Goal: Information Seeking & Learning: Get advice/opinions

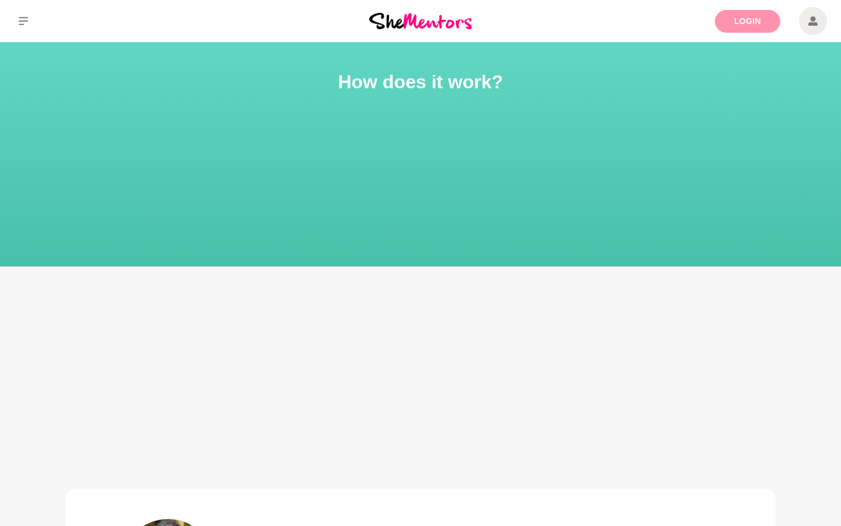
click at [746, 17] on link "Login" at bounding box center [747, 21] width 65 height 23
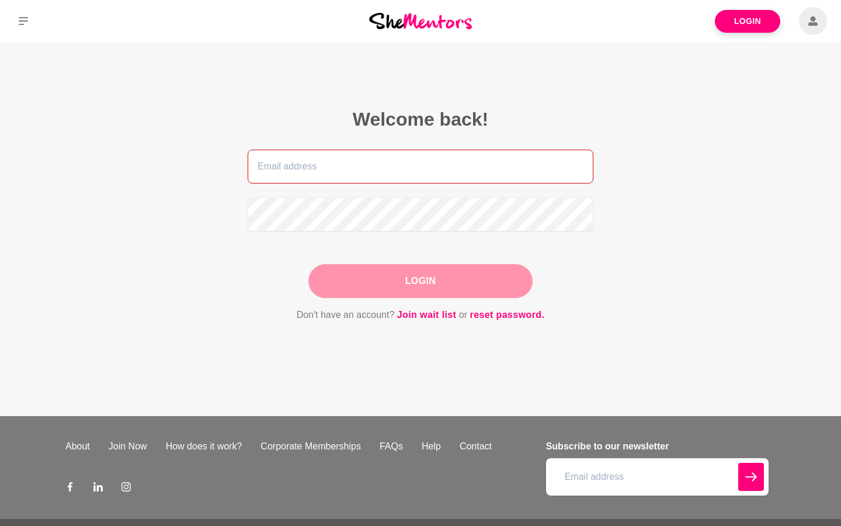
click at [349, 166] on input "email" at bounding box center [421, 167] width 346 height 34
type input "honorata.janas@gmail.com"
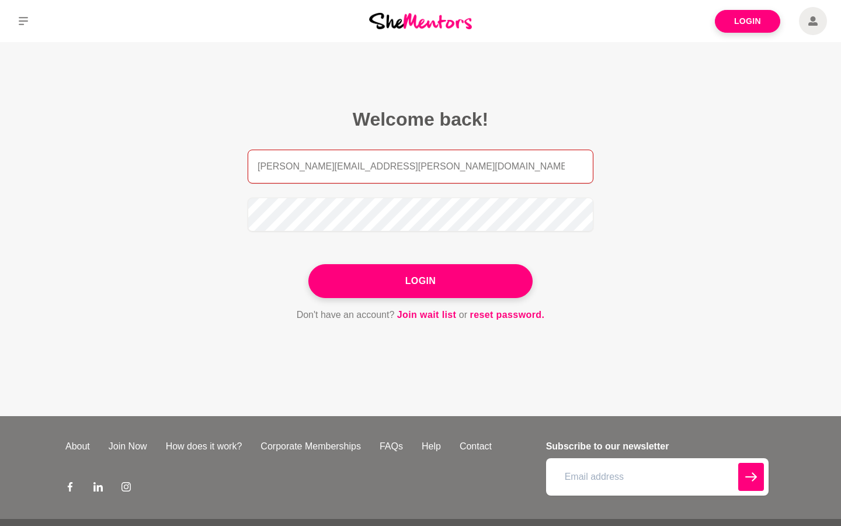
click at [308, 264] on button "Login" at bounding box center [420, 281] width 224 height 34
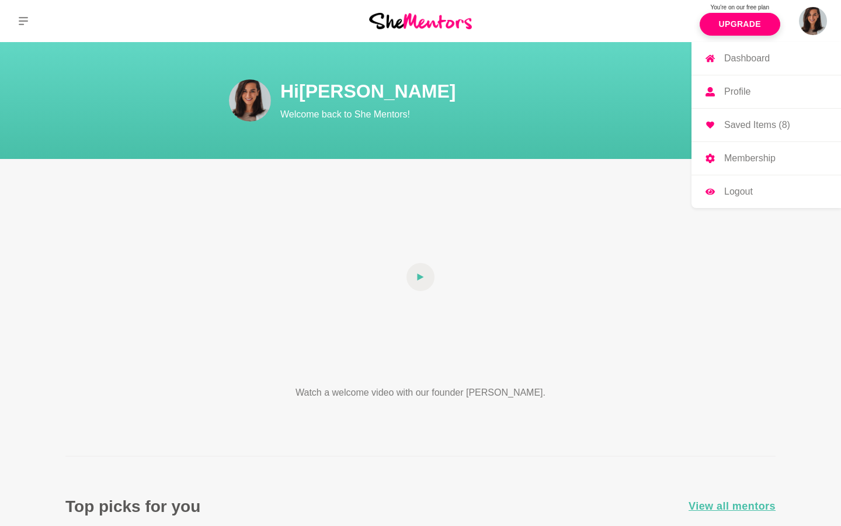
click at [734, 88] on p "Profile" at bounding box center [737, 91] width 26 height 9
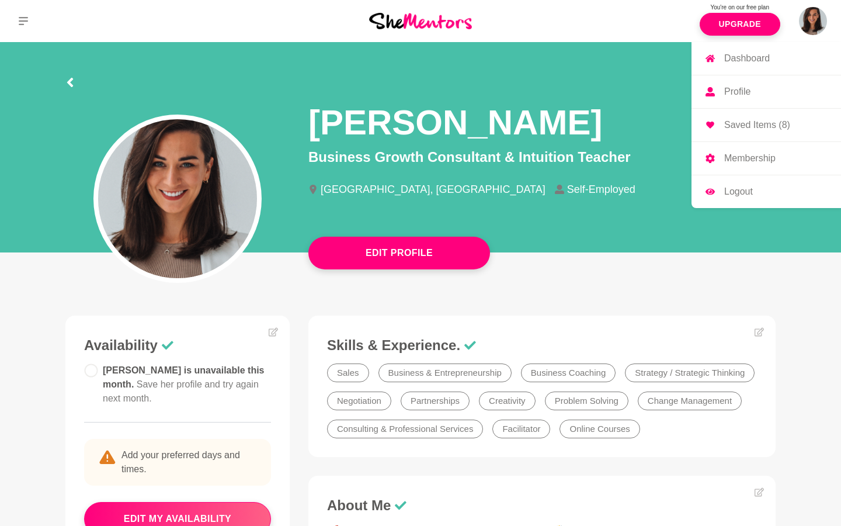
click at [734, 92] on p "Profile" at bounding box center [737, 91] width 26 height 9
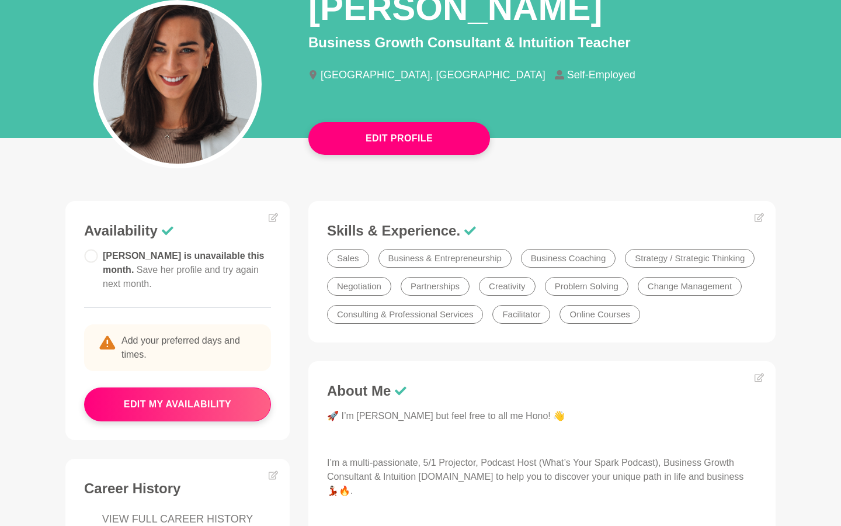
scroll to position [103, 0]
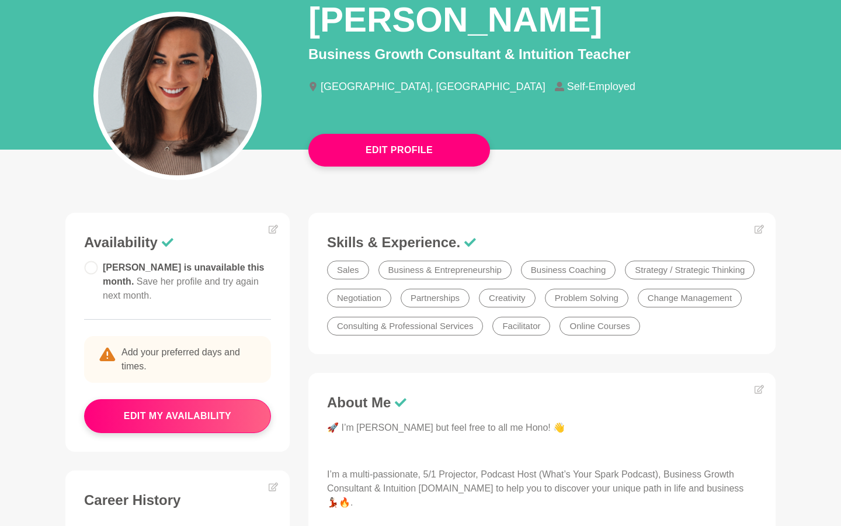
drag, startPoint x: 382, startPoint y: 152, endPoint x: 206, endPoint y: 214, distance: 186.9
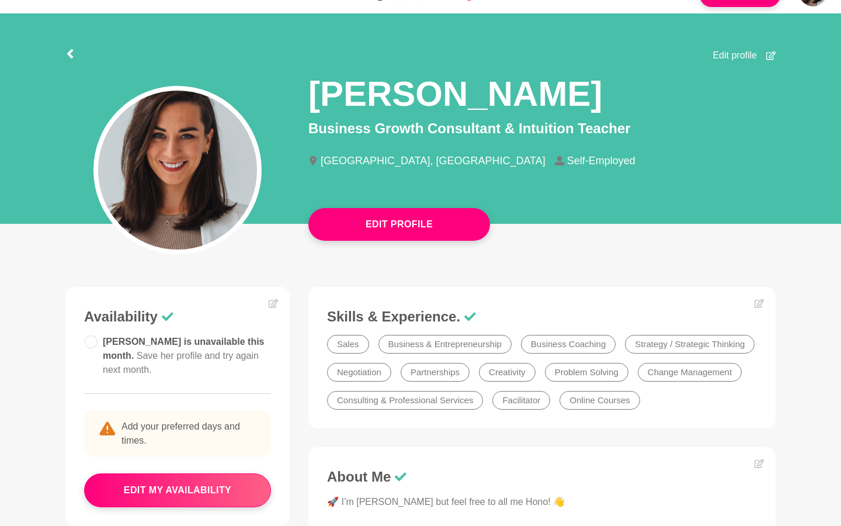
scroll to position [0, 0]
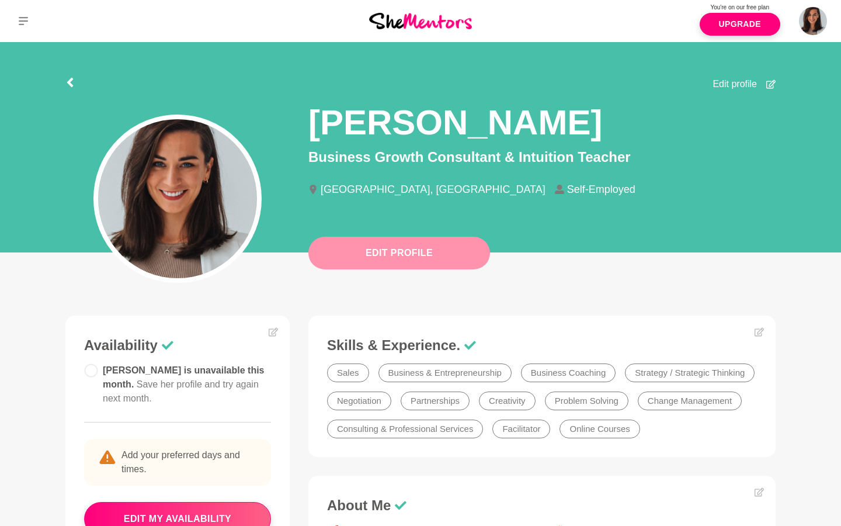
click at [352, 260] on button "Edit Profile" at bounding box center [399, 253] width 182 height 33
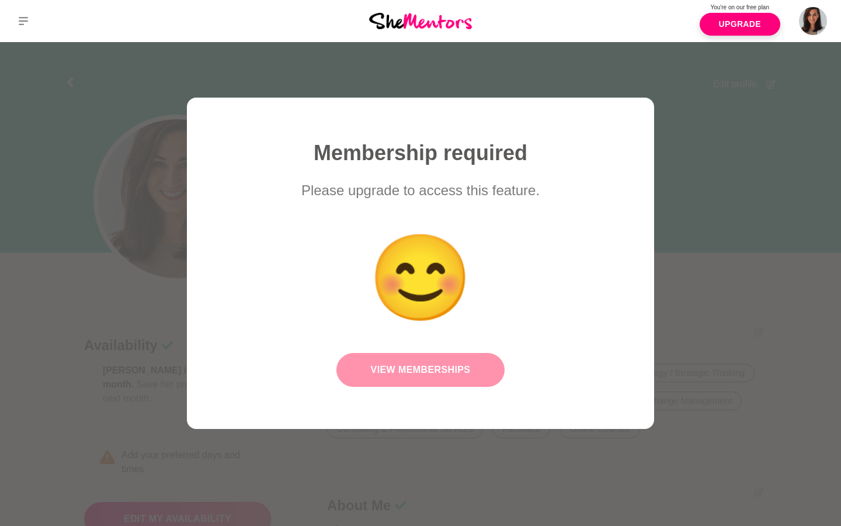
click at [402, 372] on link "View Memberships" at bounding box center [420, 370] width 168 height 34
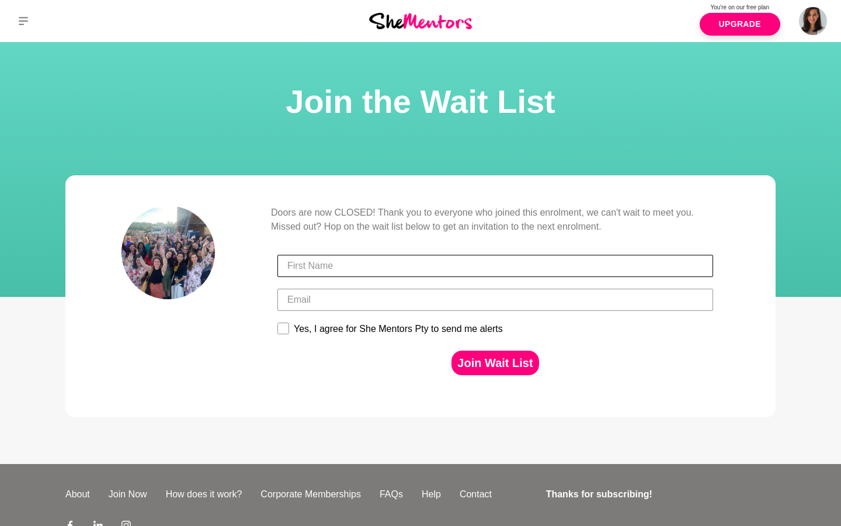
click at [349, 268] on input "First Name" at bounding box center [495, 266] width 436 height 22
type input "Honorata"
type input "honorata.janas@gmail.com"
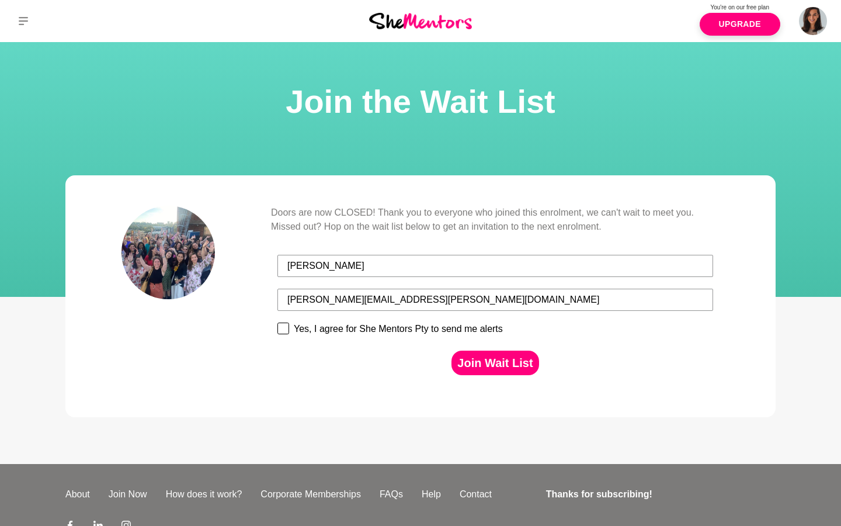
click at [338, 333] on div "Yes, I agree for She Mentors Pty to send me alerts" at bounding box center [398, 329] width 209 height 11
click at [277, 322] on input "Yes, I agree for She Mentors Pty to send me alerts" at bounding box center [277, 322] width 1 height 1
checkbox input "true"
click at [513, 370] on button "Join Wait List" at bounding box center [494, 362] width 87 height 25
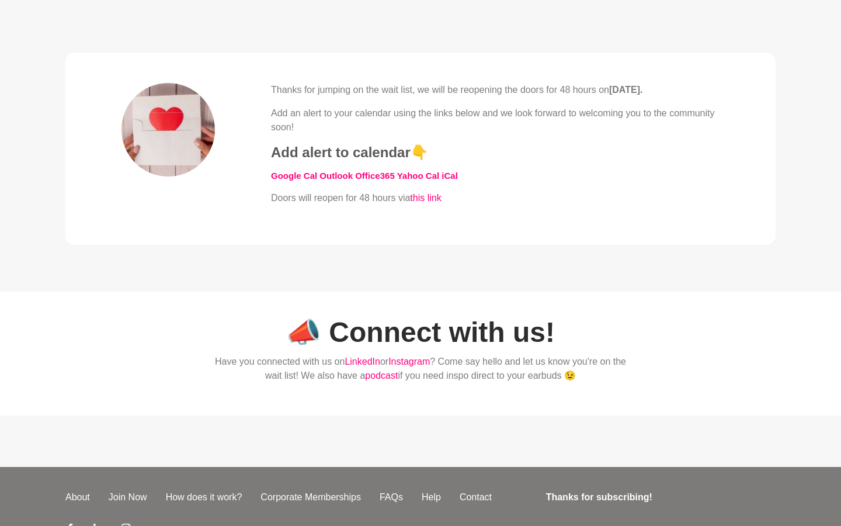
scroll to position [383, 0]
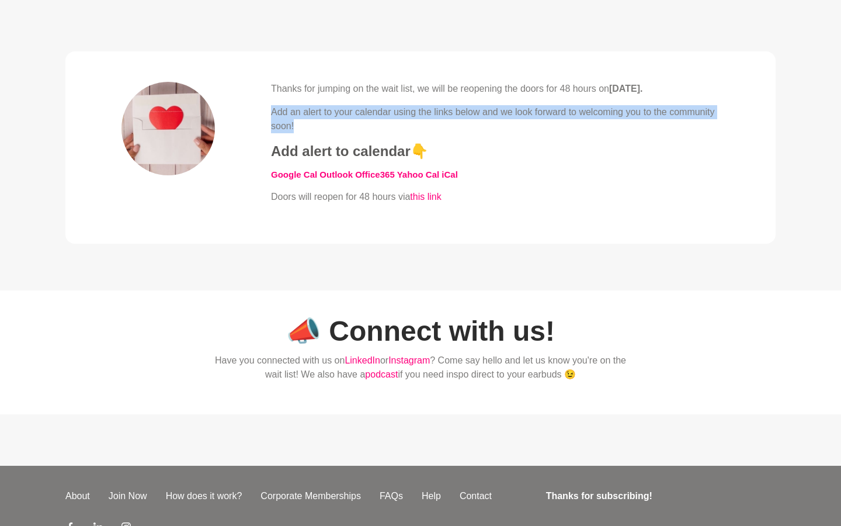
drag, startPoint x: 298, startPoint y: 102, endPoint x: 433, endPoint y: 128, distance: 137.0
click at [433, 128] on div "Thanks for jumping on the wait list, we will be reopening the doors for 48 hour…" at bounding box center [495, 143] width 449 height 122
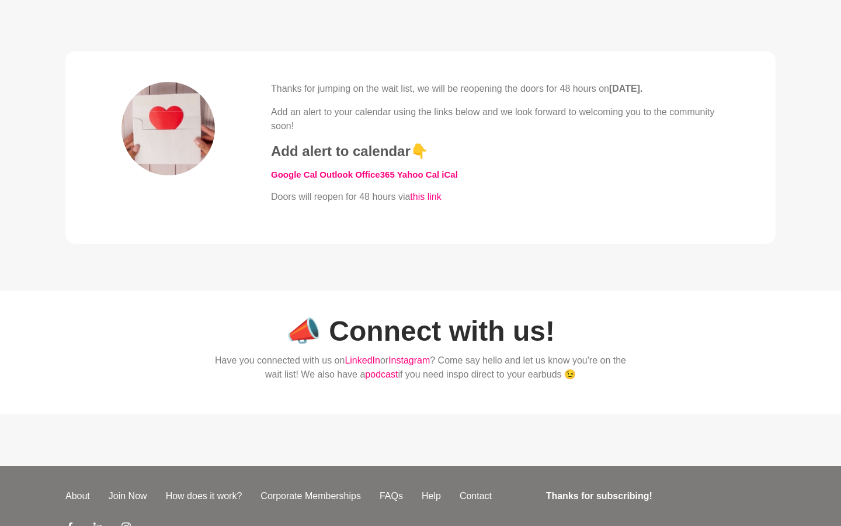
click at [450, 89] on p "Thanks for jumping on the wait list, we will be reopening the doors for 48 hour…" at bounding box center [495, 89] width 449 height 14
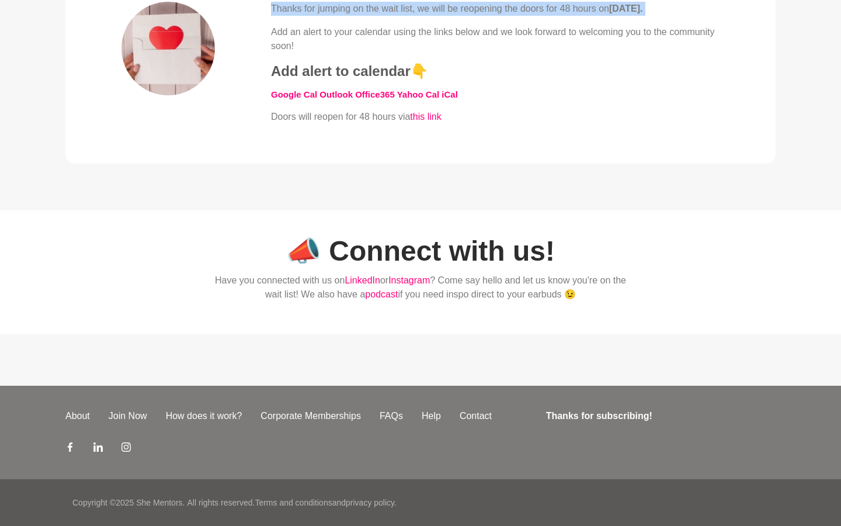
scroll to position [0, 0]
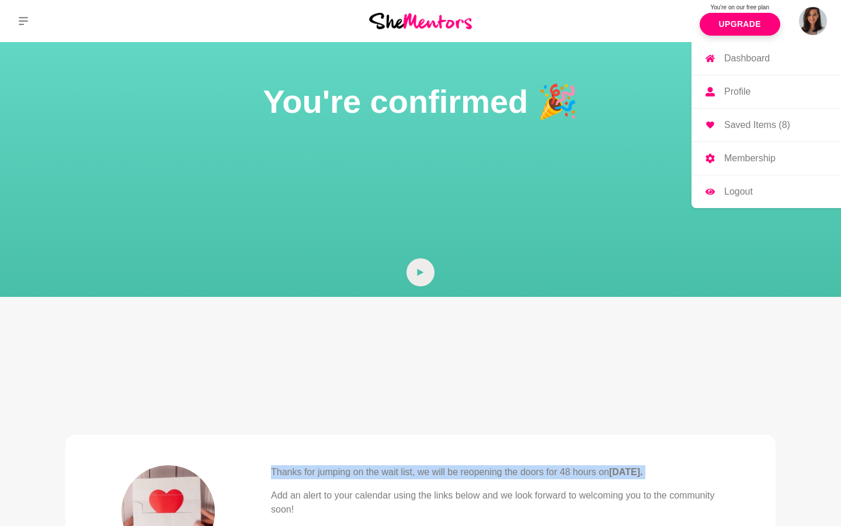
click at [747, 121] on p "Saved Items (8)" at bounding box center [757, 124] width 66 height 9
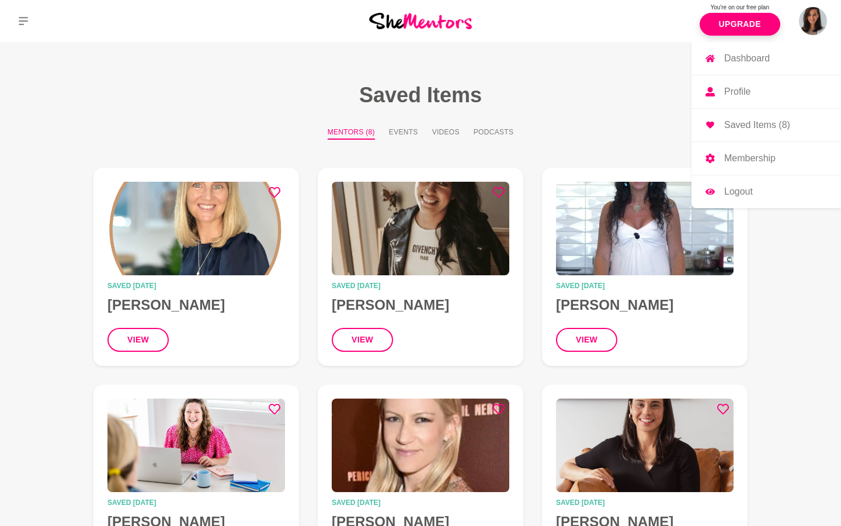
click at [763, 123] on p "Saved Items (8)" at bounding box center [757, 124] width 66 height 9
click at [807, 22] on img at bounding box center [813, 21] width 28 height 28
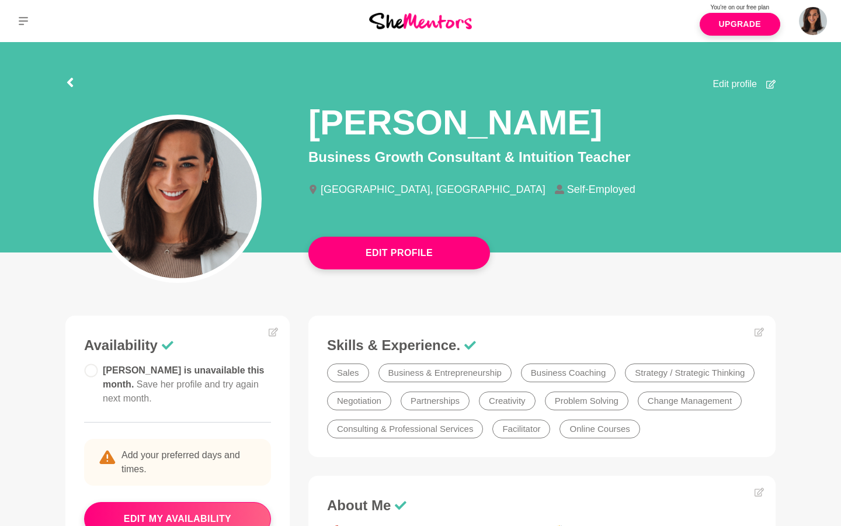
click at [85, 91] on div at bounding box center [177, 175] width 243 height 168
click at [78, 91] on div at bounding box center [177, 175] width 243 height 168
click at [68, 82] on icon at bounding box center [70, 82] width 6 height 9
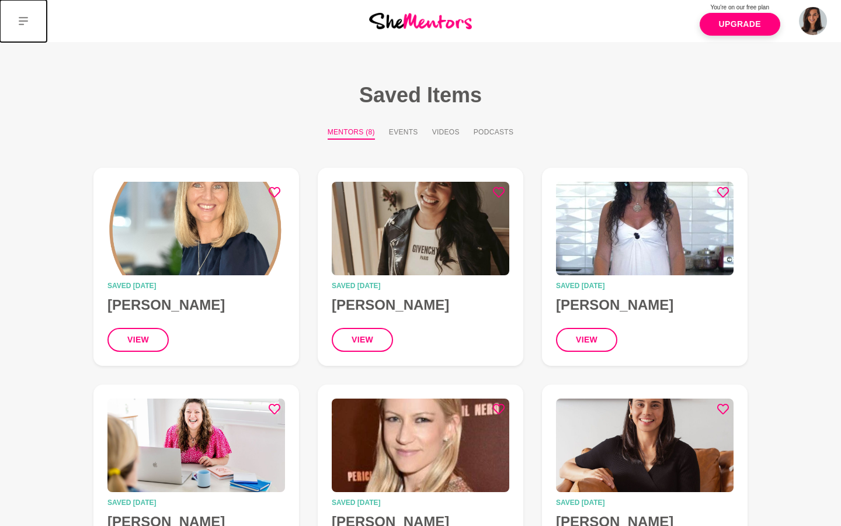
drag, startPoint x: 26, startPoint y: 11, endPoint x: 26, endPoint y: 460, distance: 448.6
click at [26, 11] on button at bounding box center [23, 21] width 47 height 42
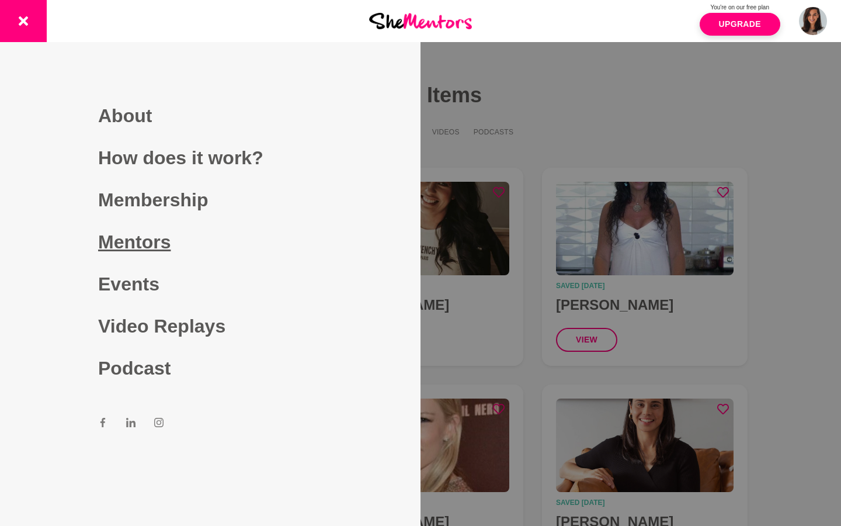
click at [131, 227] on link "Mentors" at bounding box center [210, 242] width 224 height 42
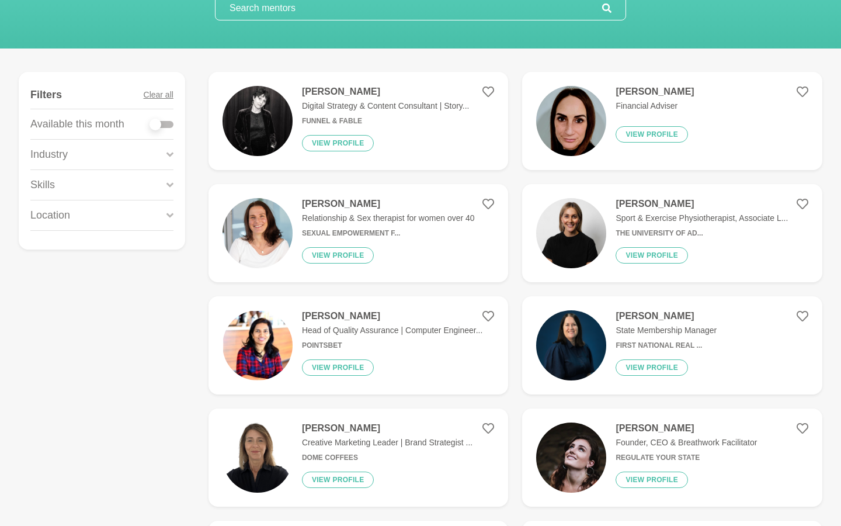
scroll to position [113, 0]
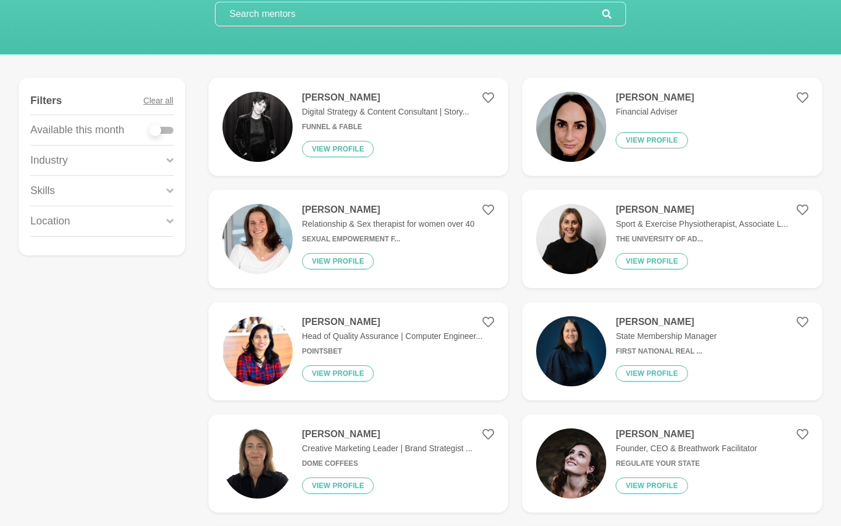
click at [166, 159] on icon at bounding box center [169, 160] width 7 height 16
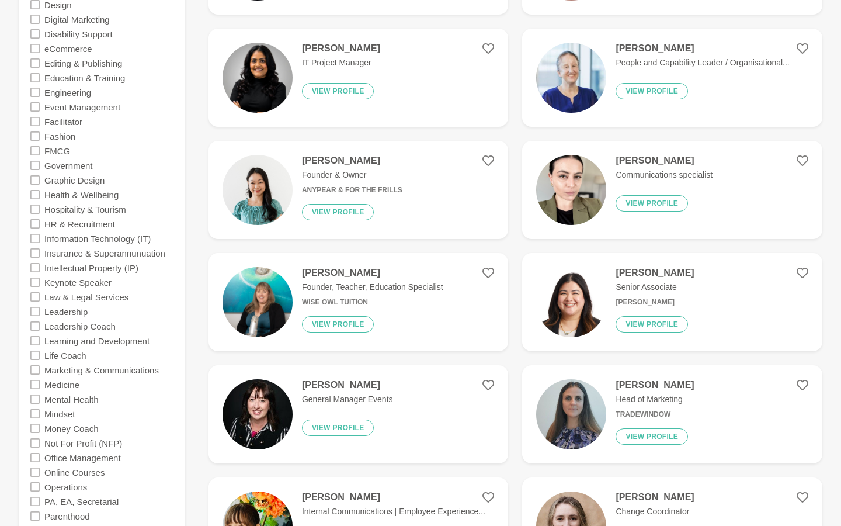
scroll to position [672, 0]
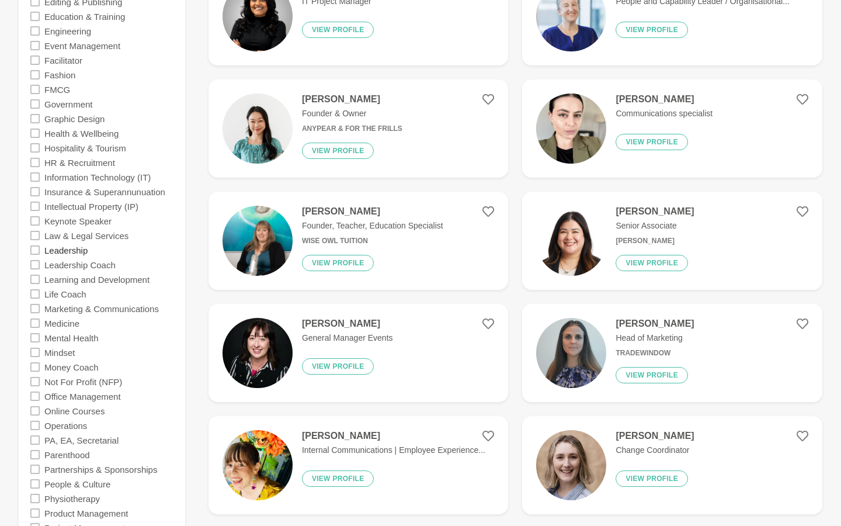
click at [45, 253] on label "Leadership" at bounding box center [65, 249] width 43 height 15
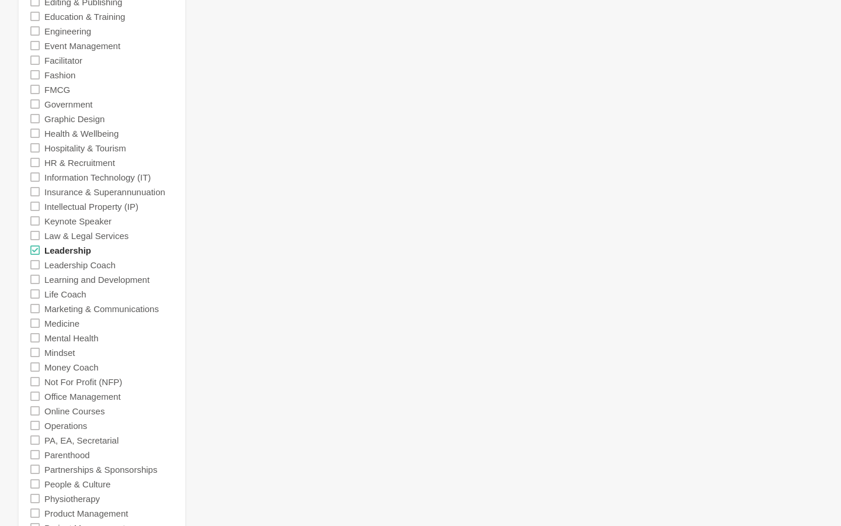
click at [55, 254] on label "Leadership" at bounding box center [67, 249] width 47 height 15
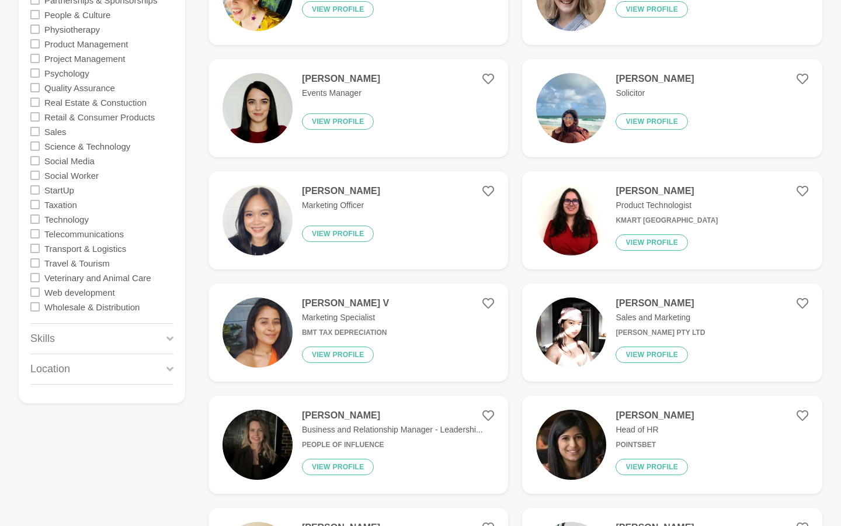
scroll to position [1144, 0]
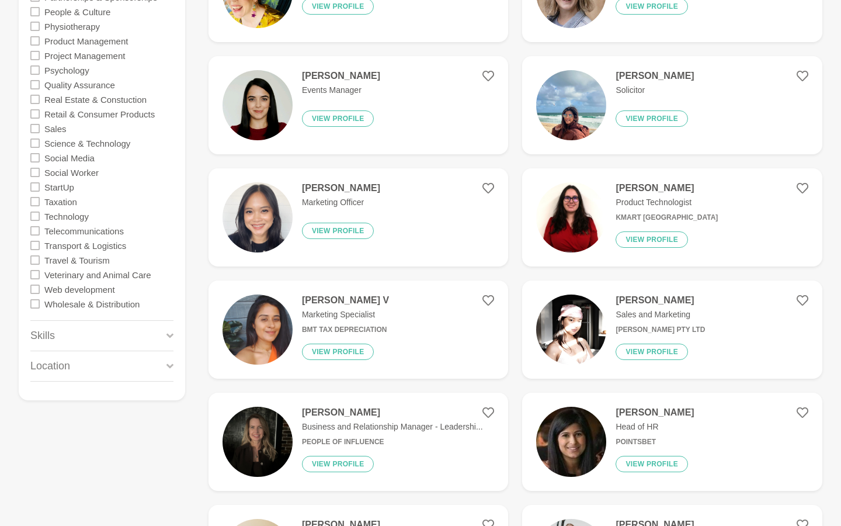
click at [60, 342] on div "Skills" at bounding box center [101, 336] width 143 height 30
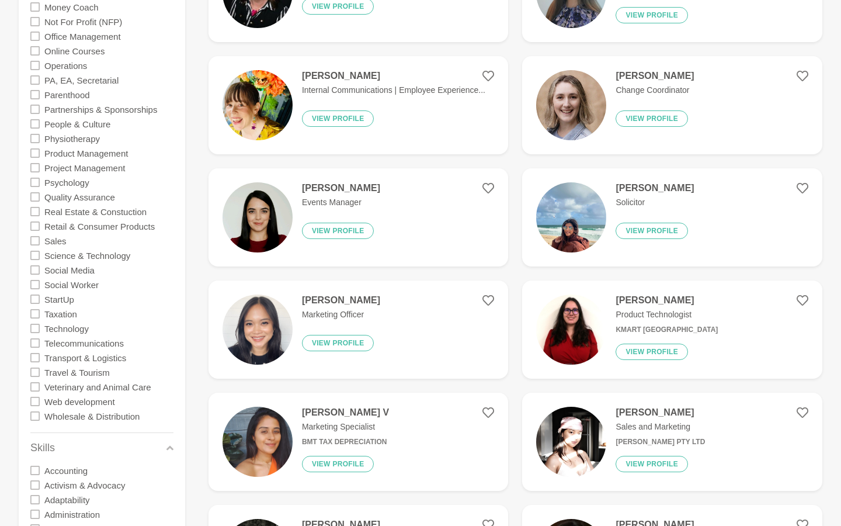
scroll to position [1026, 0]
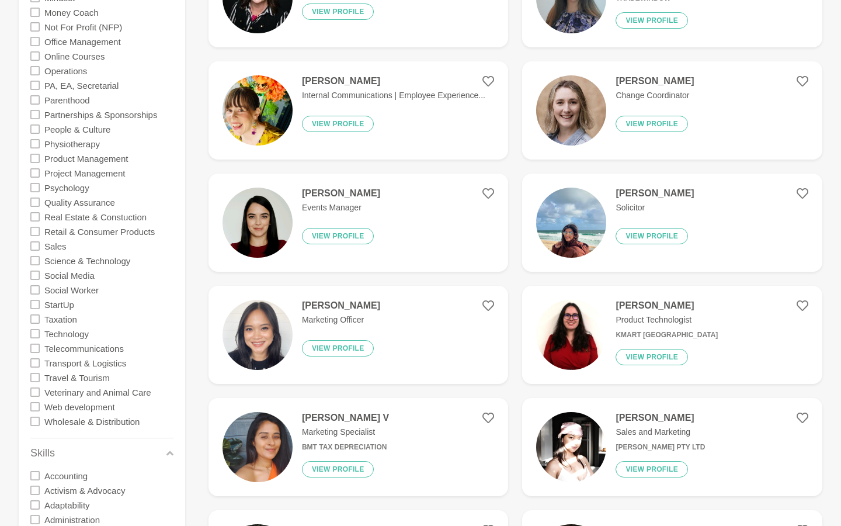
click at [39, 249] on icon at bounding box center [34, 245] width 9 height 9
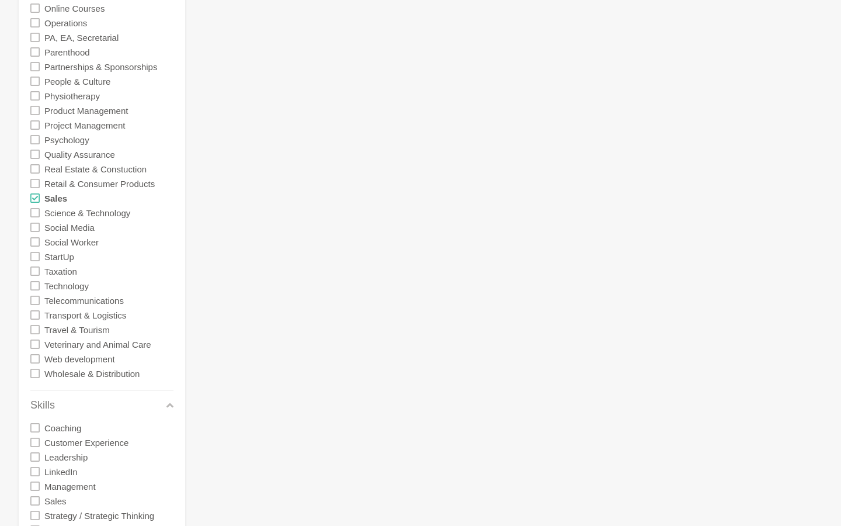
scroll to position [1071, 0]
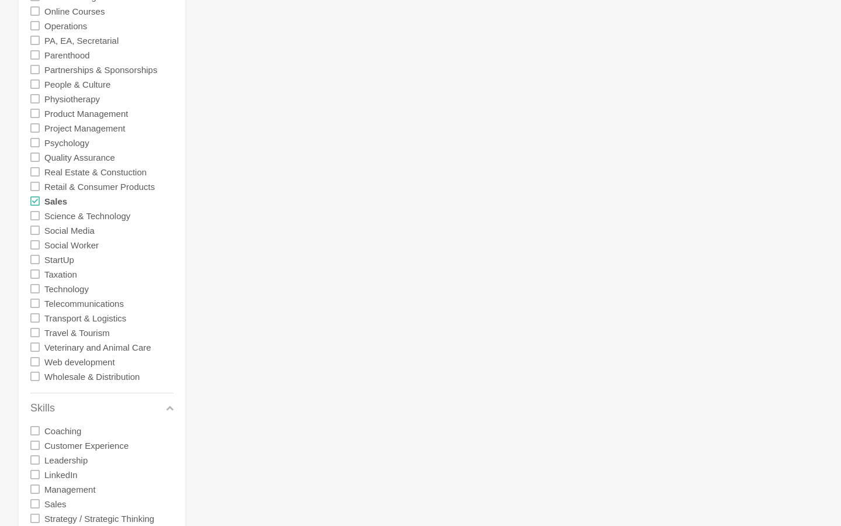
click at [34, 204] on icon at bounding box center [34, 200] width 9 height 9
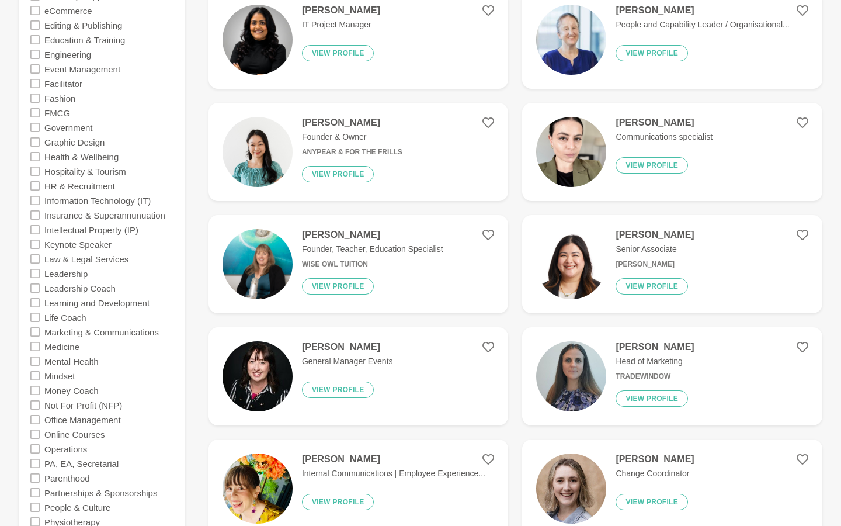
scroll to position [641, 0]
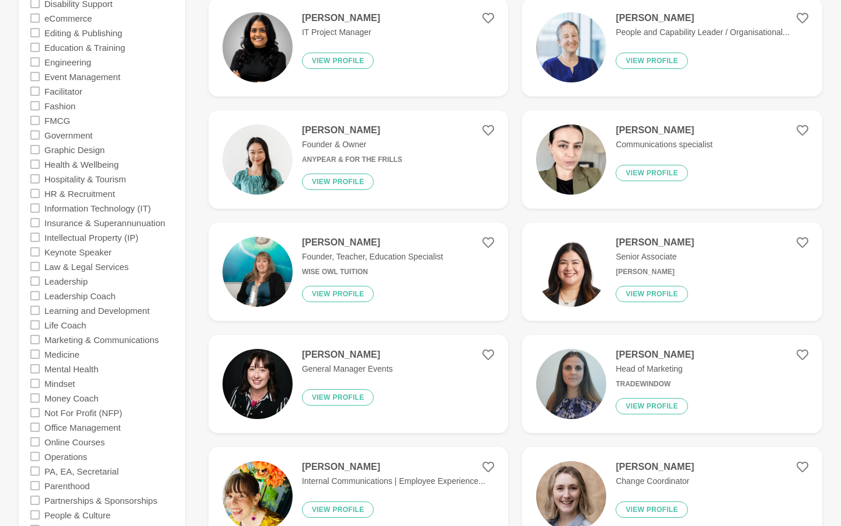
click at [34, 193] on icon at bounding box center [34, 193] width 9 height 9
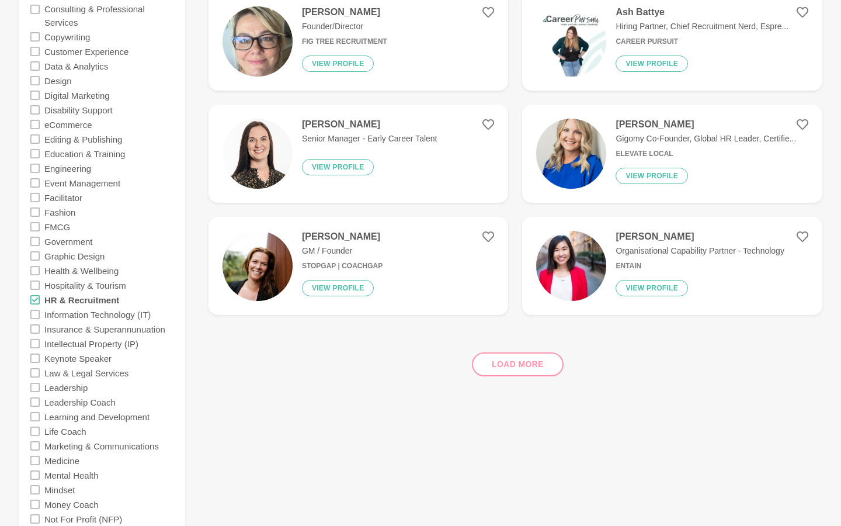
scroll to position [534, 0]
click at [35, 303] on icon at bounding box center [34, 300] width 9 height 9
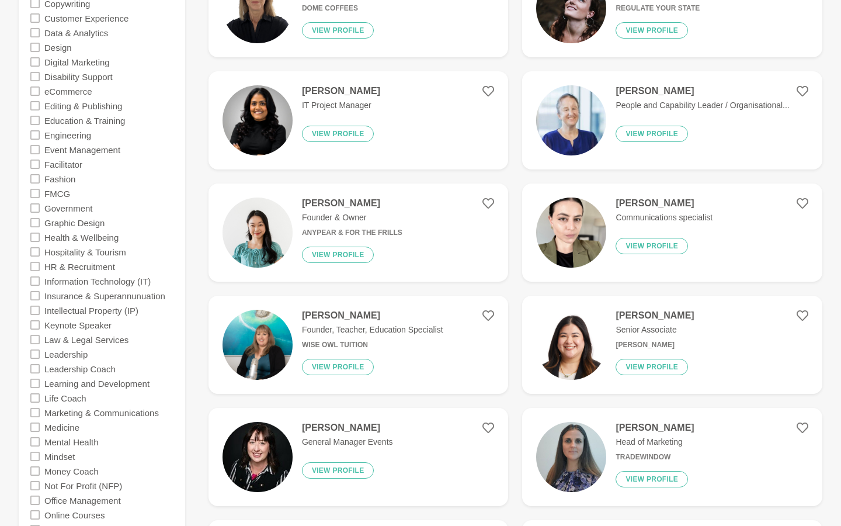
scroll to position [567, 0]
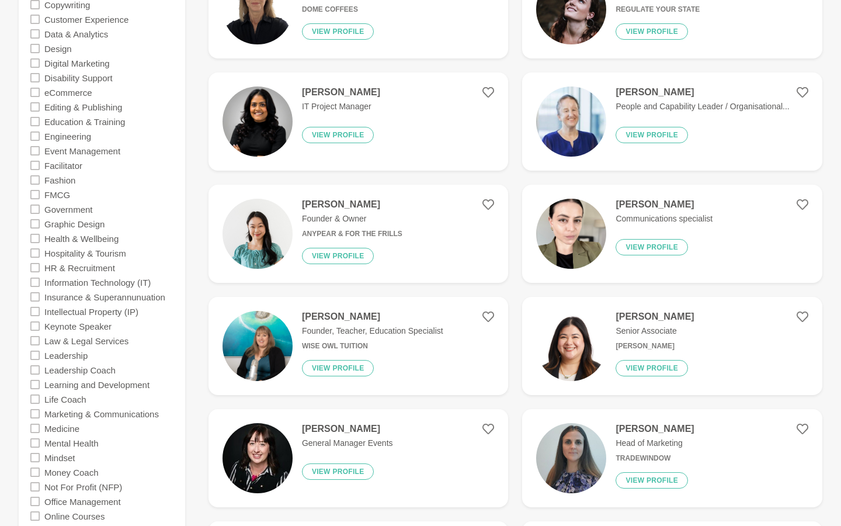
click at [36, 193] on icon at bounding box center [34, 194] width 9 height 9
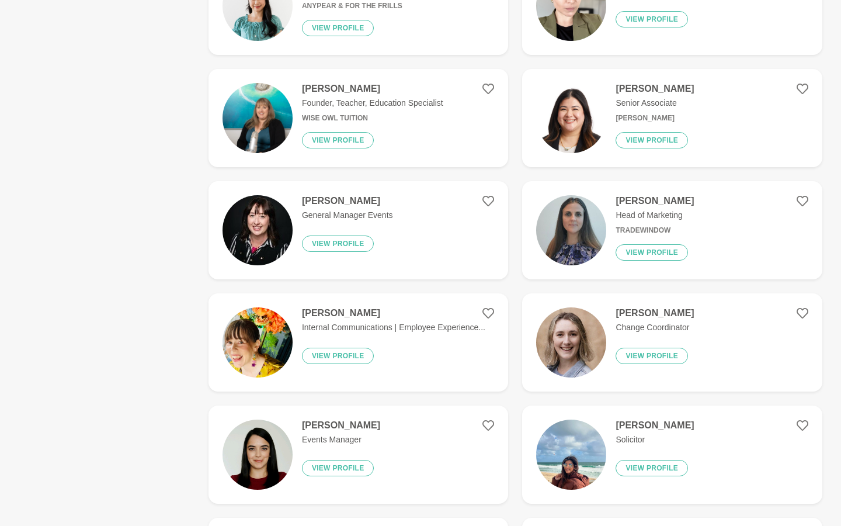
scroll to position [798, 0]
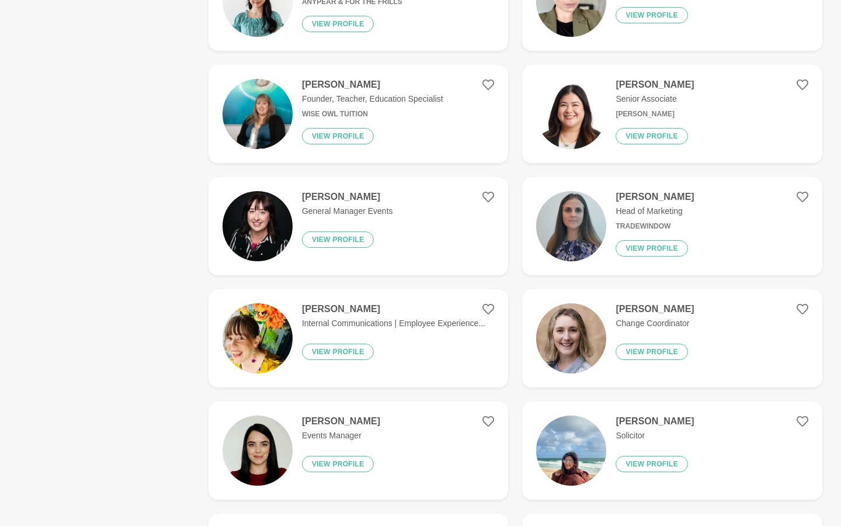
click at [652, 197] on h4 "Alison Renwick" at bounding box center [655, 197] width 78 height 12
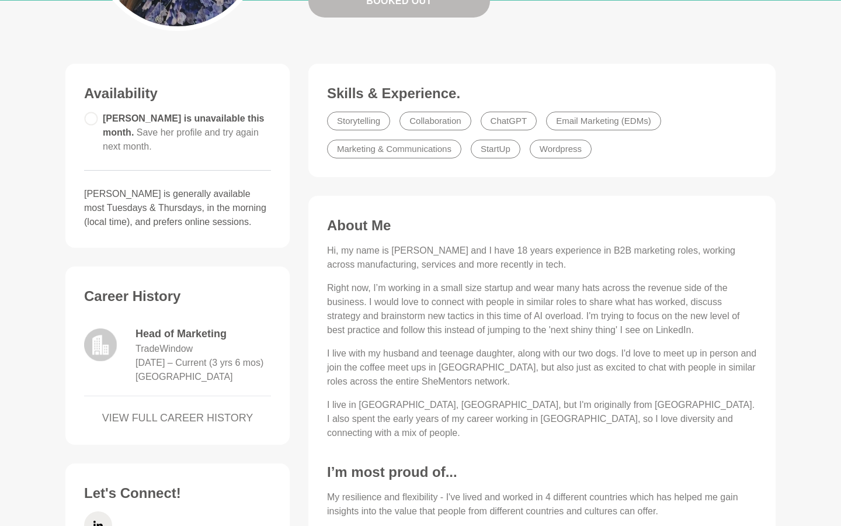
scroll to position [261, 0]
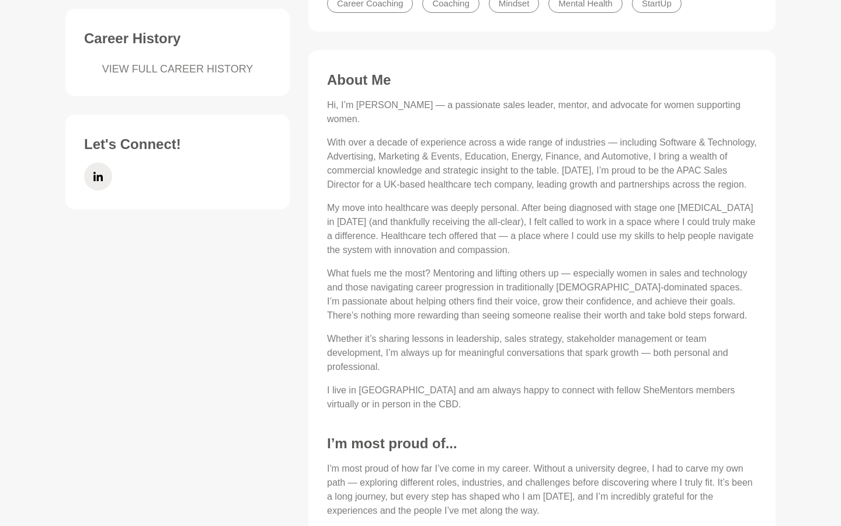
scroll to position [478, 0]
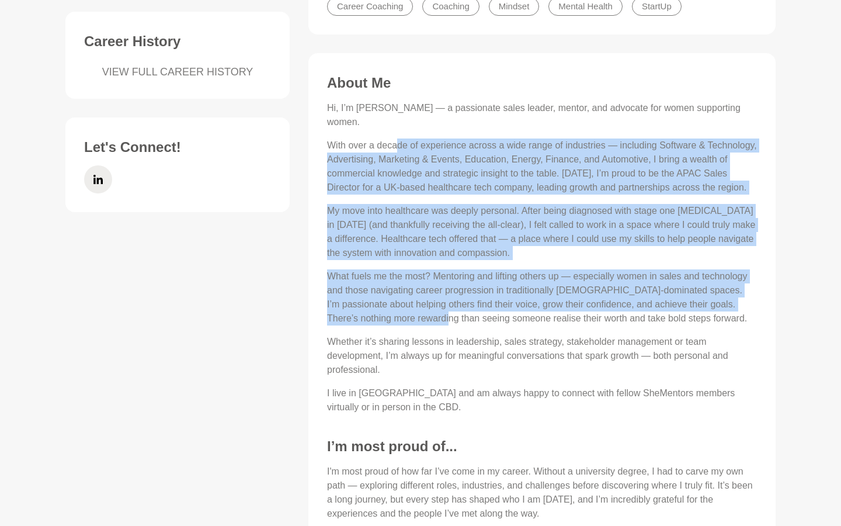
drag, startPoint x: 396, startPoint y: 146, endPoint x: 416, endPoint y: 332, distance: 187.4
click at [416, 332] on div "Hi, I’m Jessica Lithoxoidis — a passionate sales leader, mentor, and advocate f…" at bounding box center [542, 257] width 430 height 313
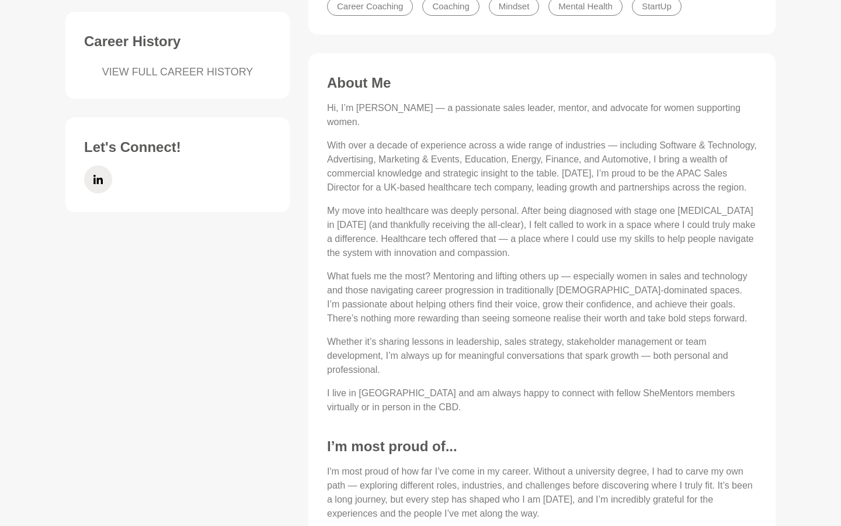
click at [433, 242] on p "My move into healthcare was deeply personal. After being diagnosed with stage o…" at bounding box center [542, 232] width 430 height 56
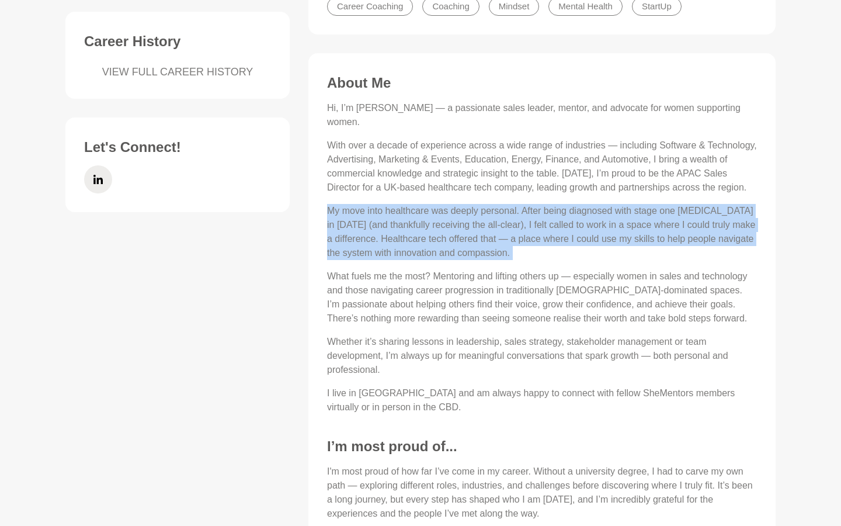
click at [433, 242] on p "My move into healthcare was deeply personal. After being diagnosed with stage o…" at bounding box center [542, 232] width 430 height 56
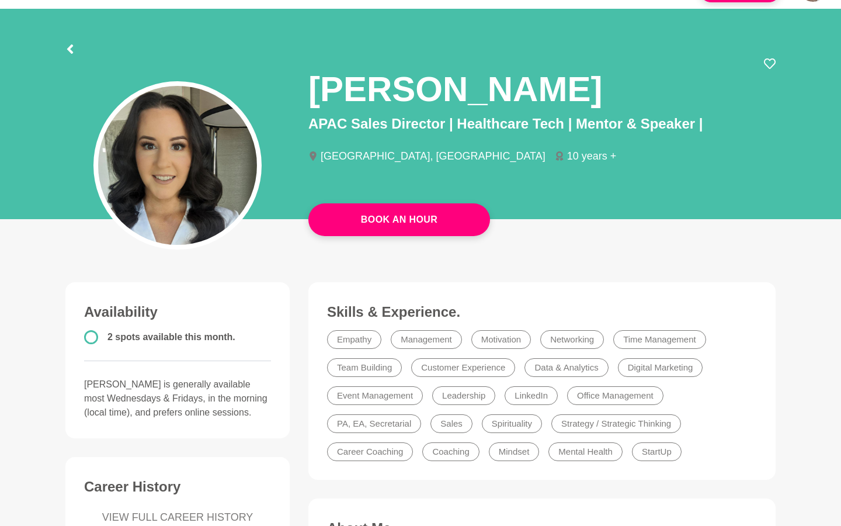
scroll to position [35, 0]
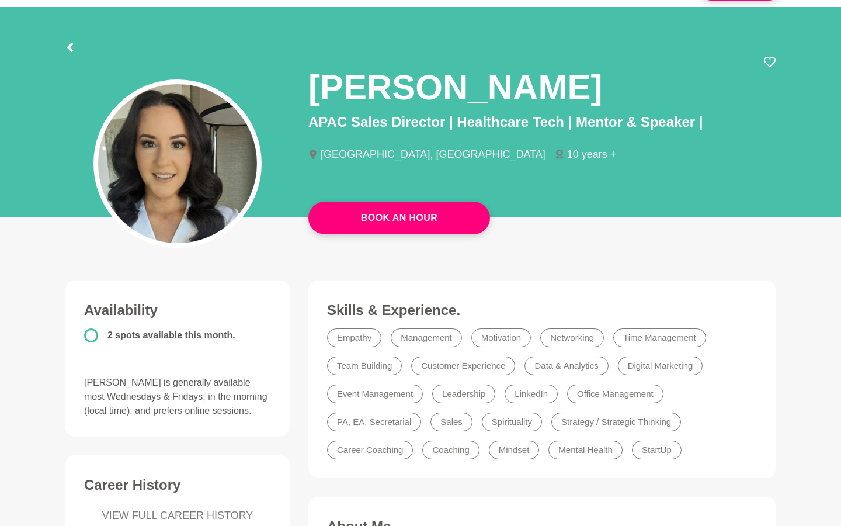
click at [359, 74] on h1 "Jessica Lithoxoidis" at bounding box center [455, 87] width 294 height 44
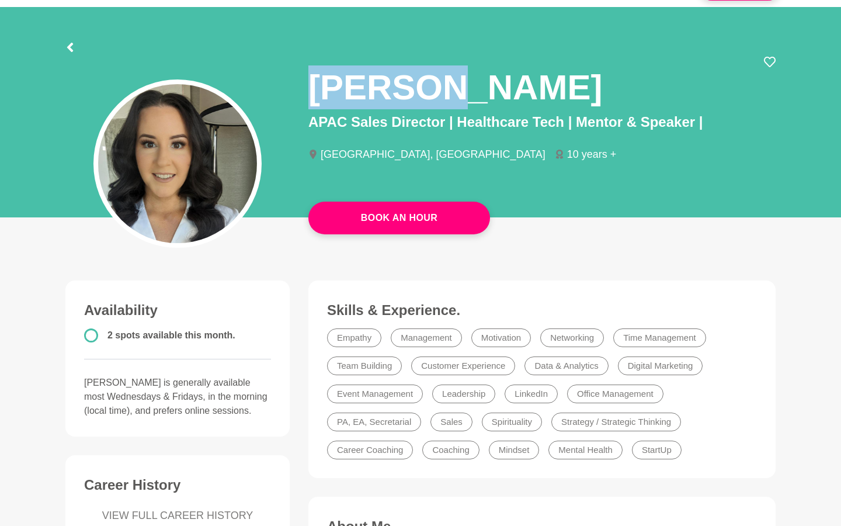
click at [359, 74] on h1 "Jessica Lithoxoidis" at bounding box center [455, 87] width 294 height 44
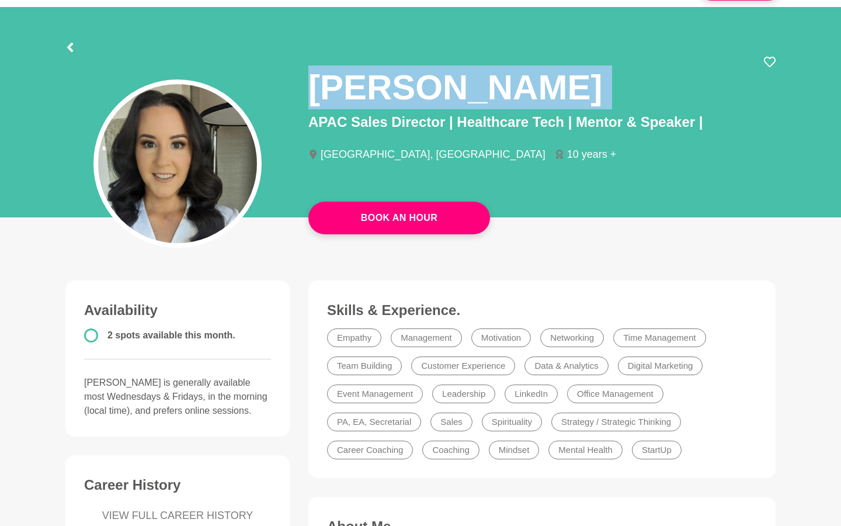
click at [359, 74] on h1 "Jessica Lithoxoidis" at bounding box center [455, 87] width 294 height 44
copy div "Jessica Lithoxoidis"
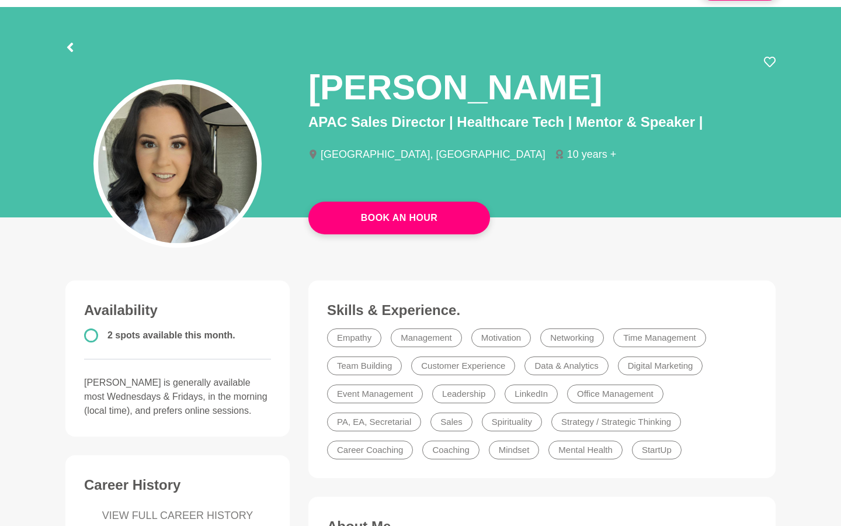
click at [74, 41] on div at bounding box center [69, 45] width 9 height 21
click at [70, 51] on icon at bounding box center [69, 47] width 9 height 9
click at [68, 62] on div at bounding box center [177, 140] width 243 height 168
click at [72, 50] on icon at bounding box center [70, 47] width 6 height 9
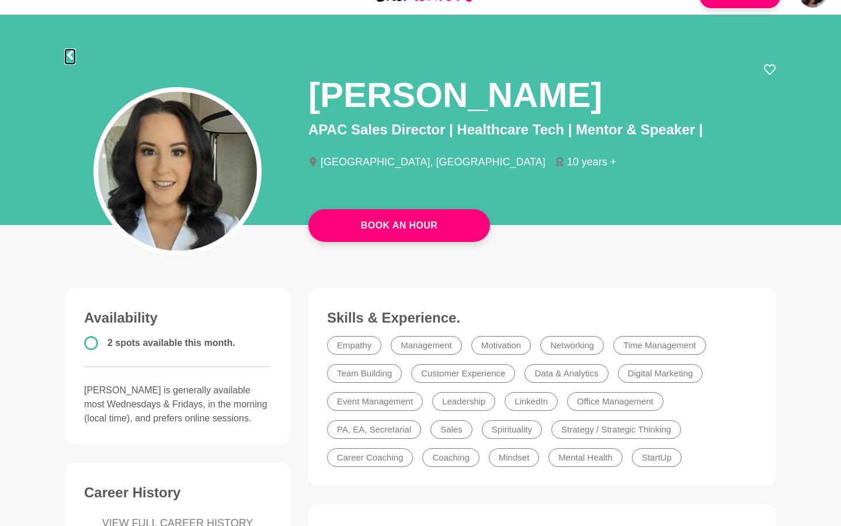
scroll to position [30, 0]
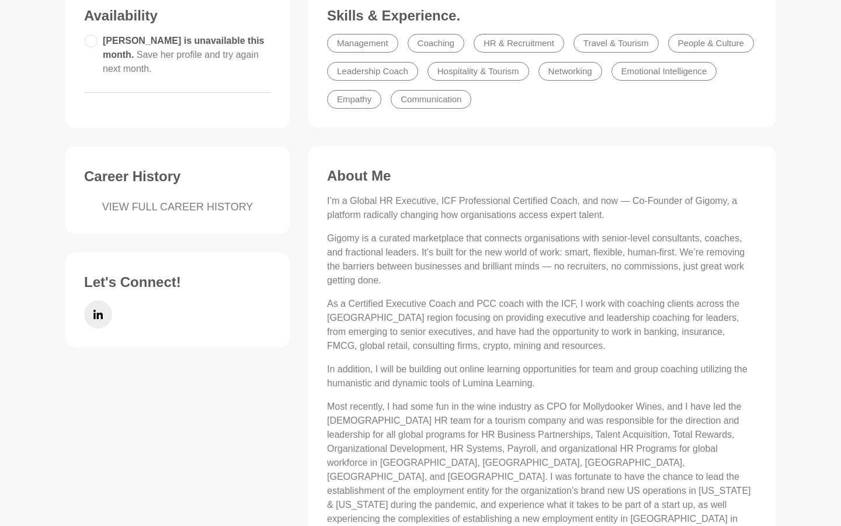
scroll to position [393, 0]
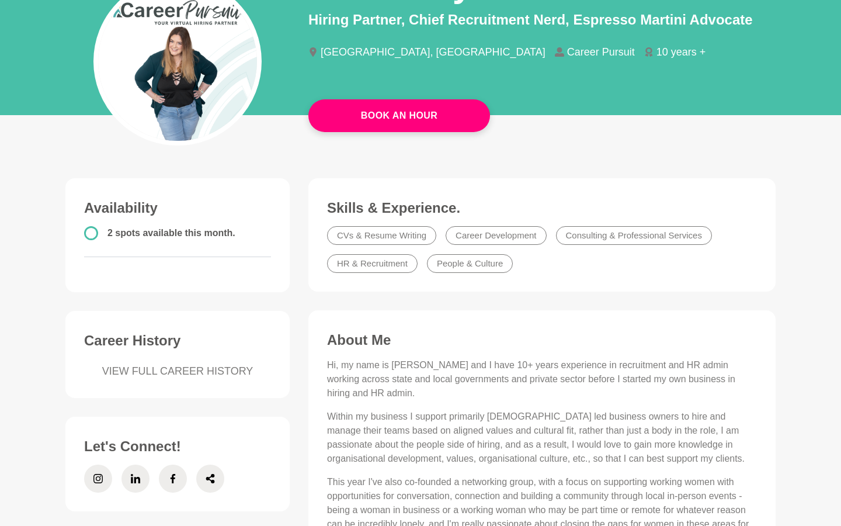
scroll to position [124, 0]
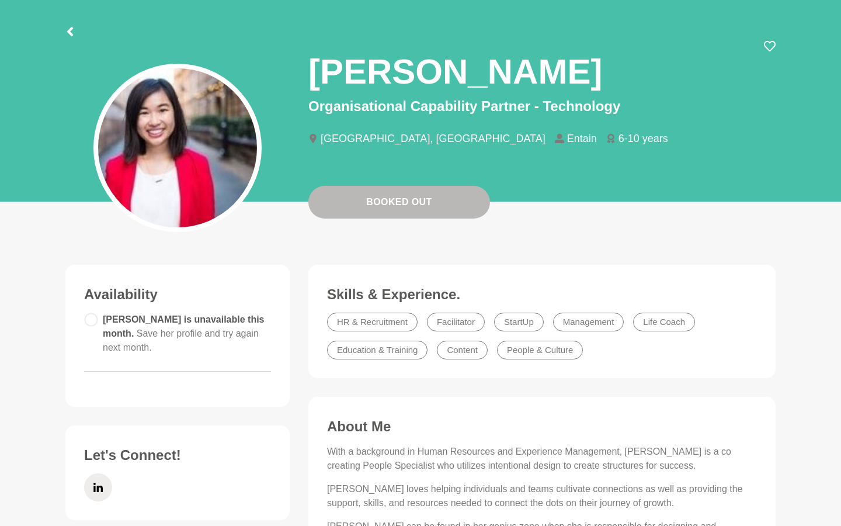
scroll to position [51, 0]
click at [324, 53] on h1 "[PERSON_NAME]" at bounding box center [455, 71] width 294 height 44
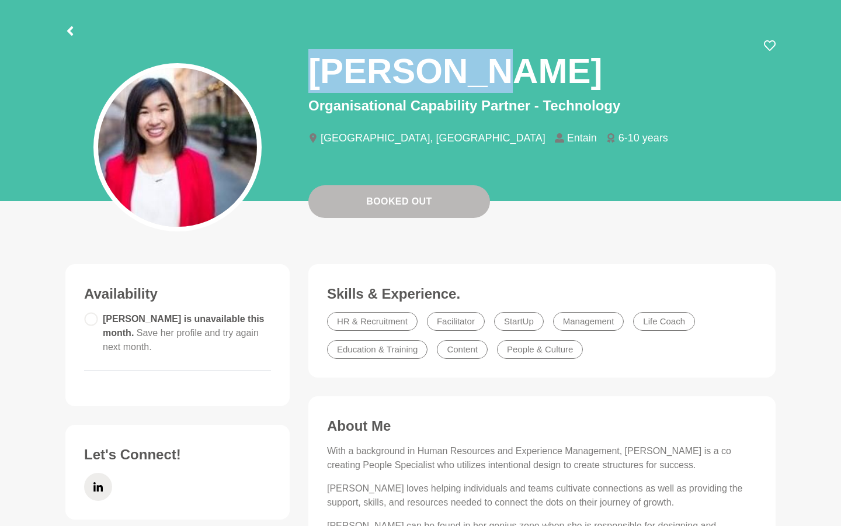
click at [324, 53] on h1 "[PERSON_NAME]" at bounding box center [455, 71] width 294 height 44
copy div "[PERSON_NAME]"
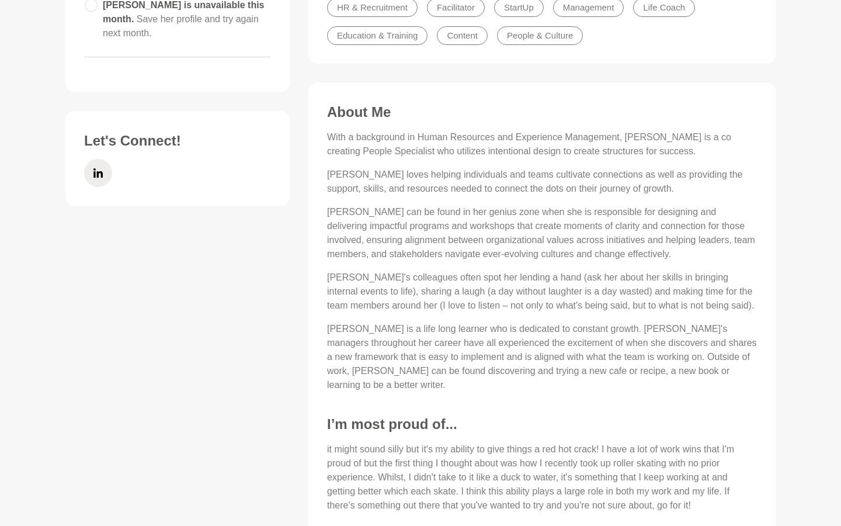
scroll to position [145, 0]
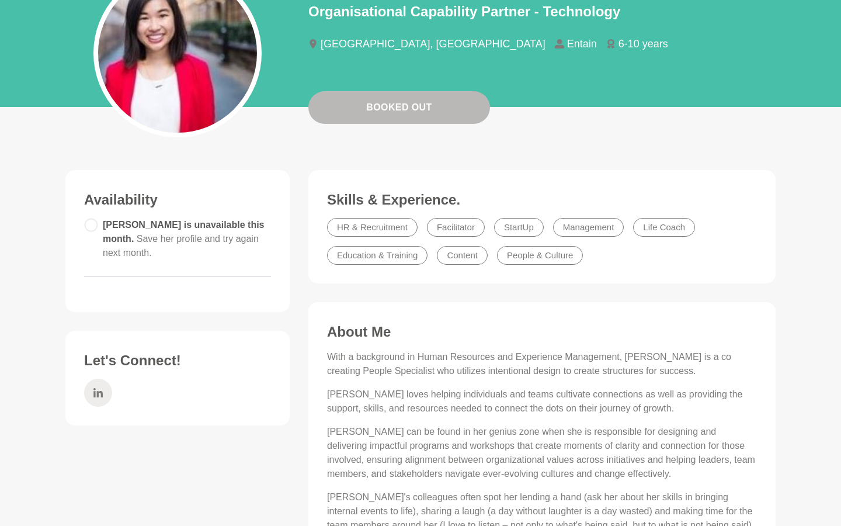
click at [95, 382] on icon at bounding box center [97, 392] width 9 height 28
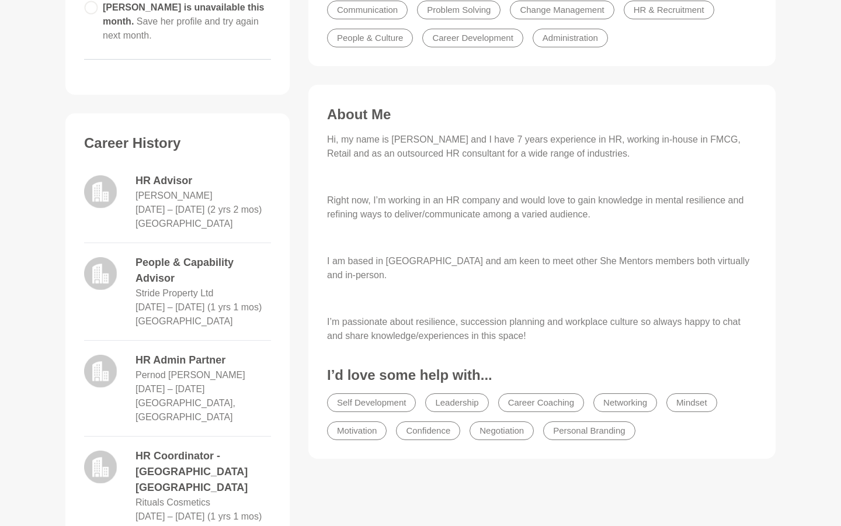
scroll to position [360, 0]
